Goal: Information Seeking & Learning: Learn about a topic

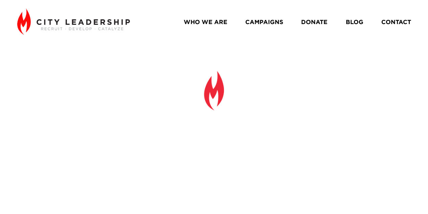
click at [213, 24] on link "WHO WE ARE" at bounding box center [206, 22] width 44 height 12
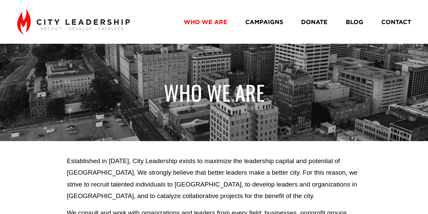
click at [259, 19] on link "CAMPAIGNS" at bounding box center [265, 22] width 38 height 12
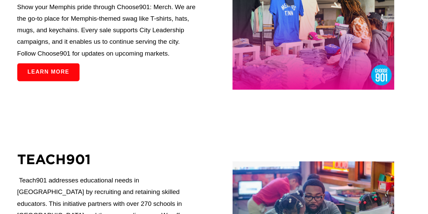
scroll to position [474, 0]
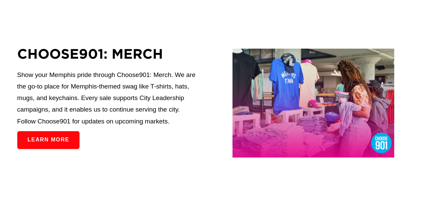
click at [62, 148] on link "Learn more" at bounding box center [48, 140] width 62 height 18
